Goal: Find specific page/section: Find specific page/section

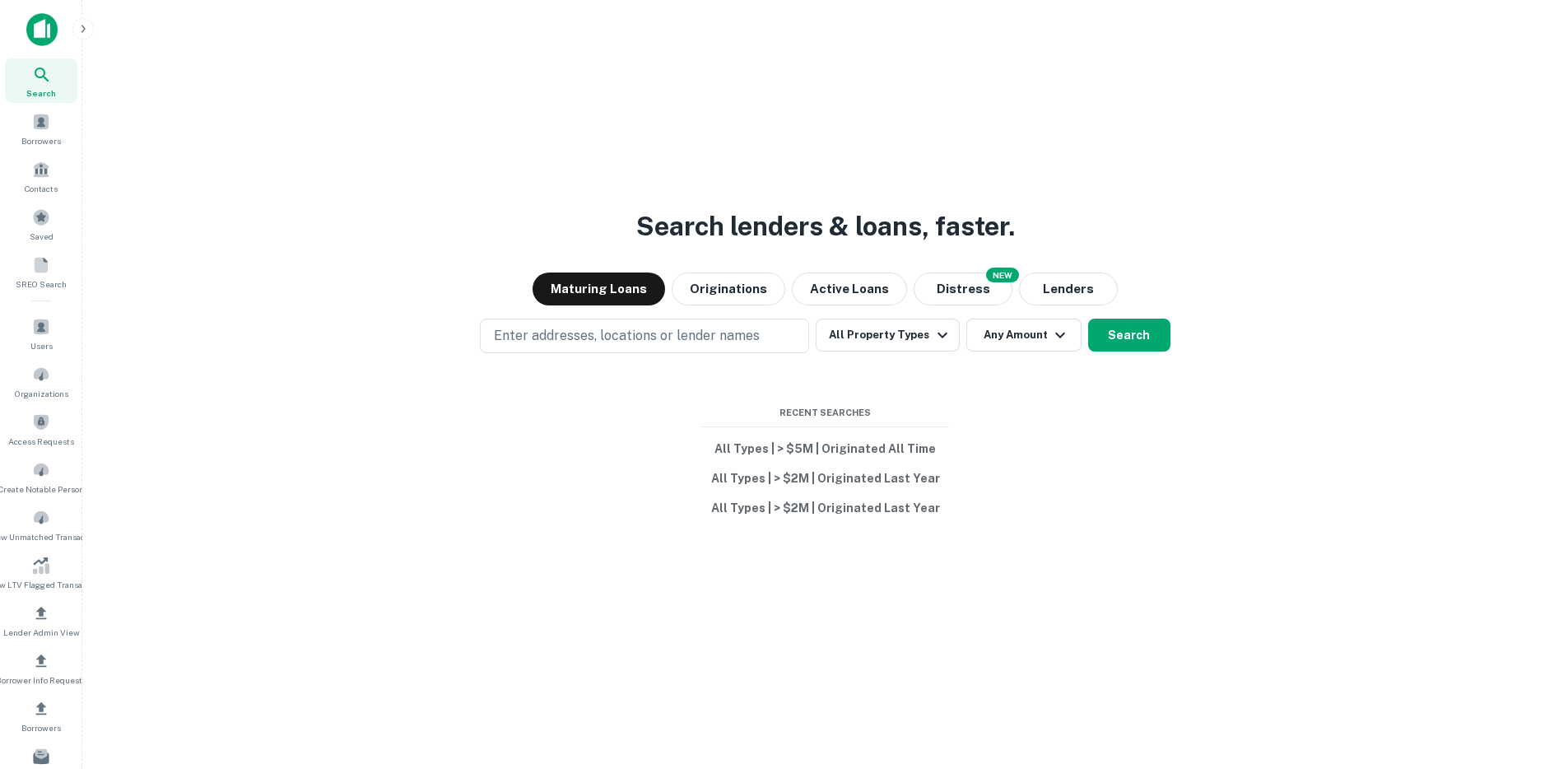
click at [79, 29] on icon "button" at bounding box center [83, 28] width 13 height 13
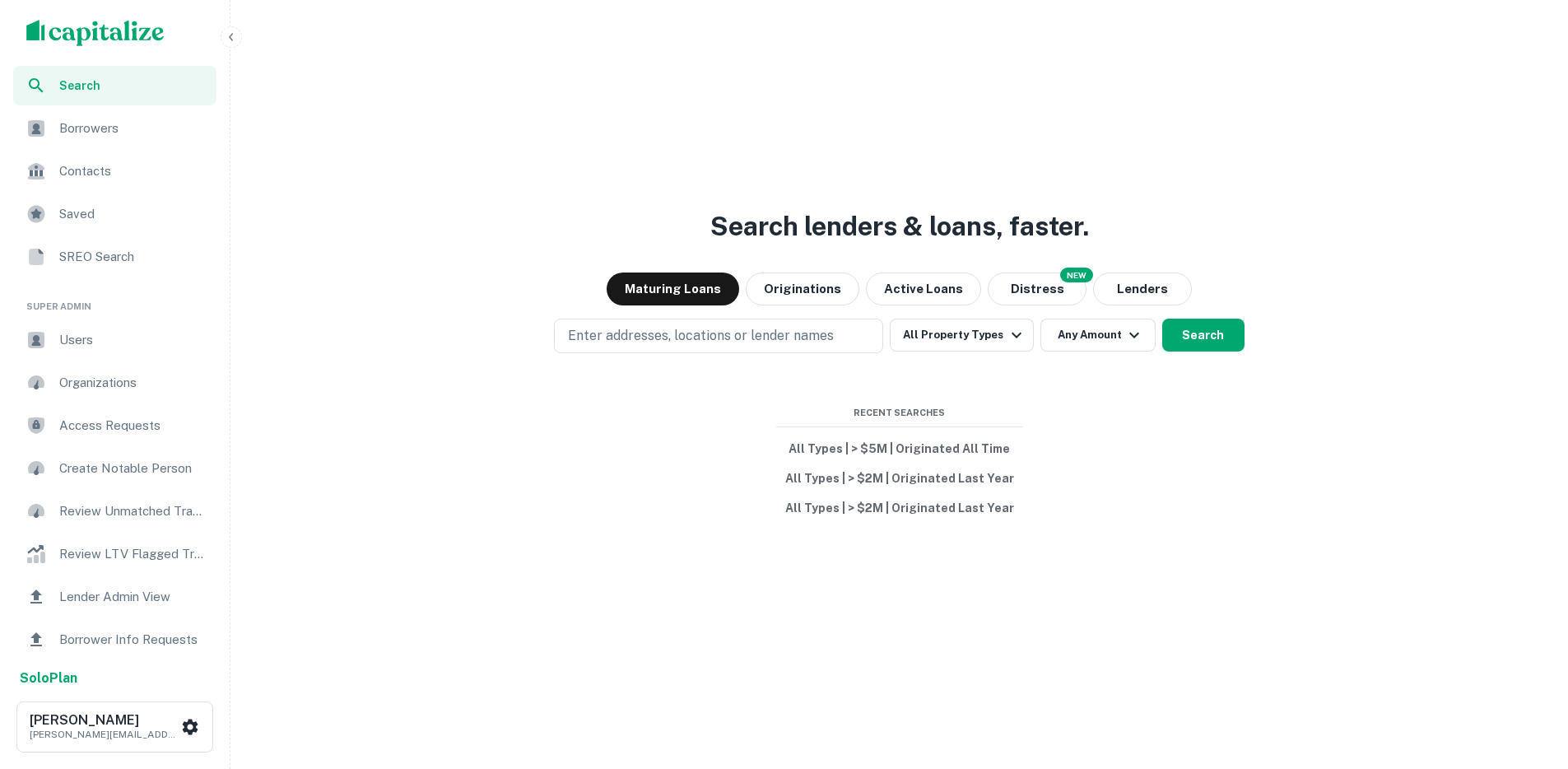
click at [67, 336] on span "Users" at bounding box center [133, 340] width 147 height 20
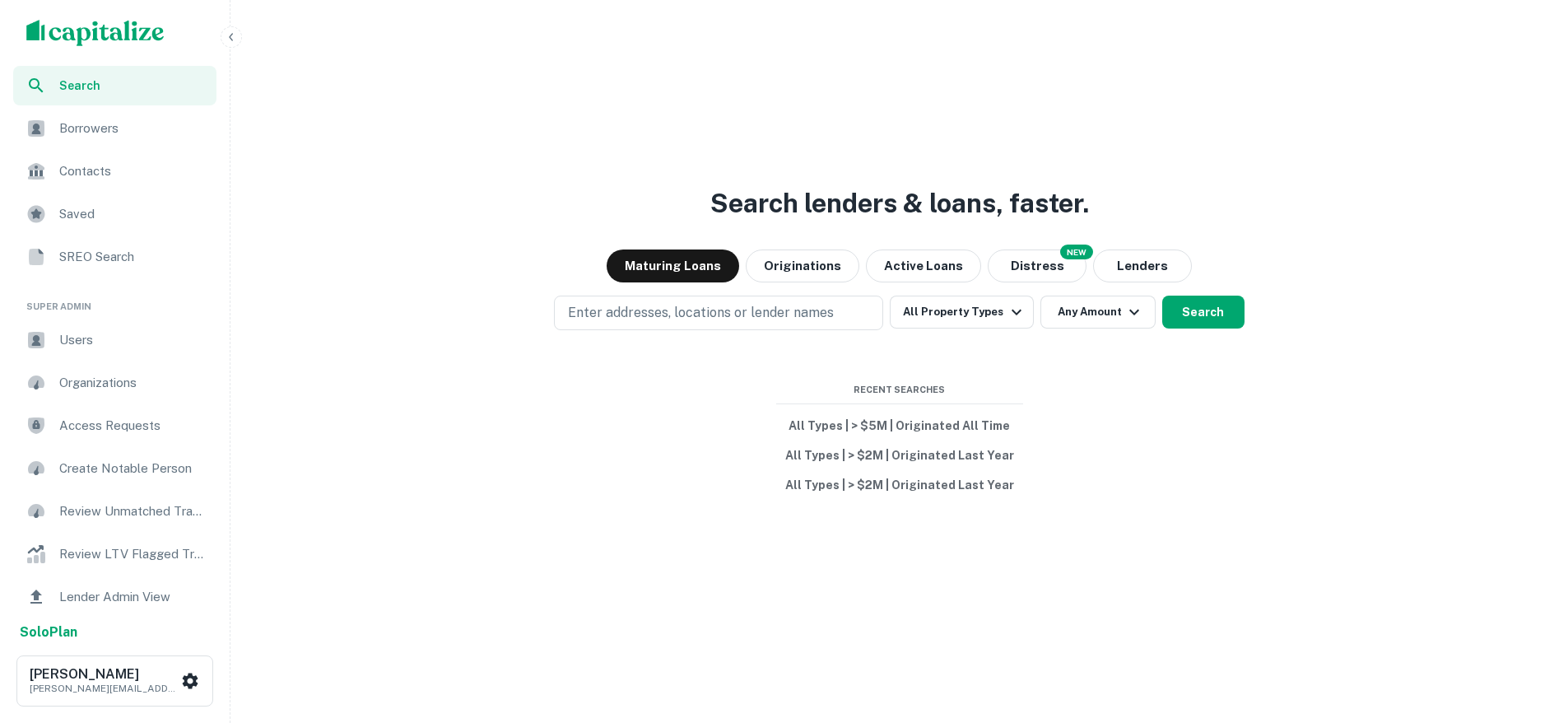
click at [62, 334] on span "Users" at bounding box center [133, 340] width 147 height 20
